Goal: Navigation & Orientation: Find specific page/section

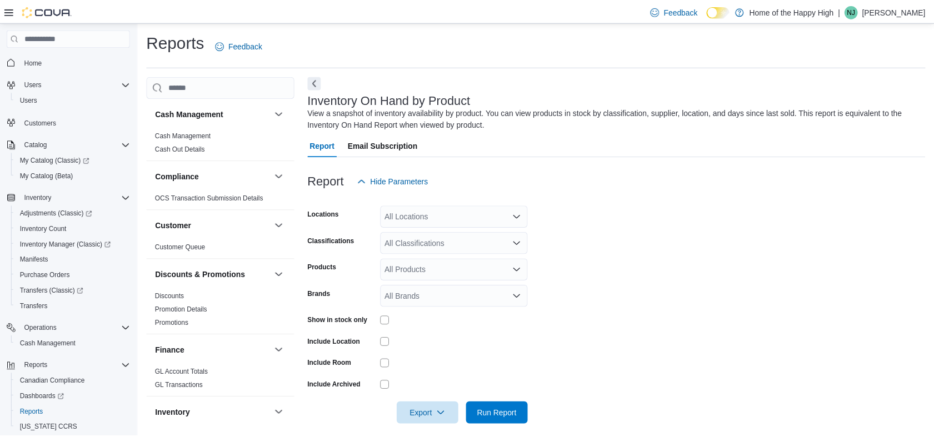
scroll to position [11, 0]
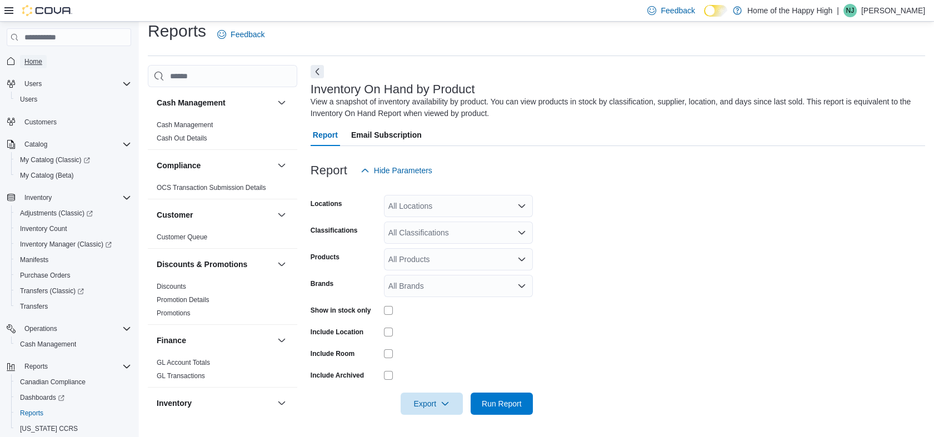
click at [32, 62] on span "Home" at bounding box center [33, 61] width 18 height 9
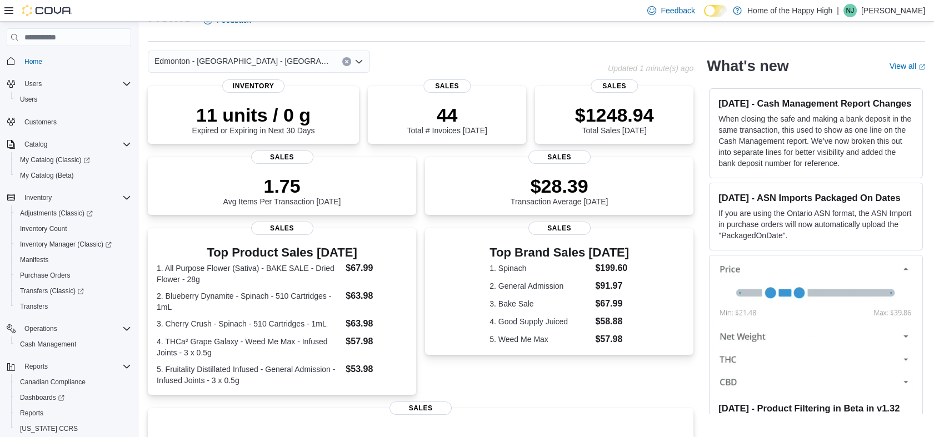
scroll to position [26, 0]
